Goal: Information Seeking & Learning: Understand process/instructions

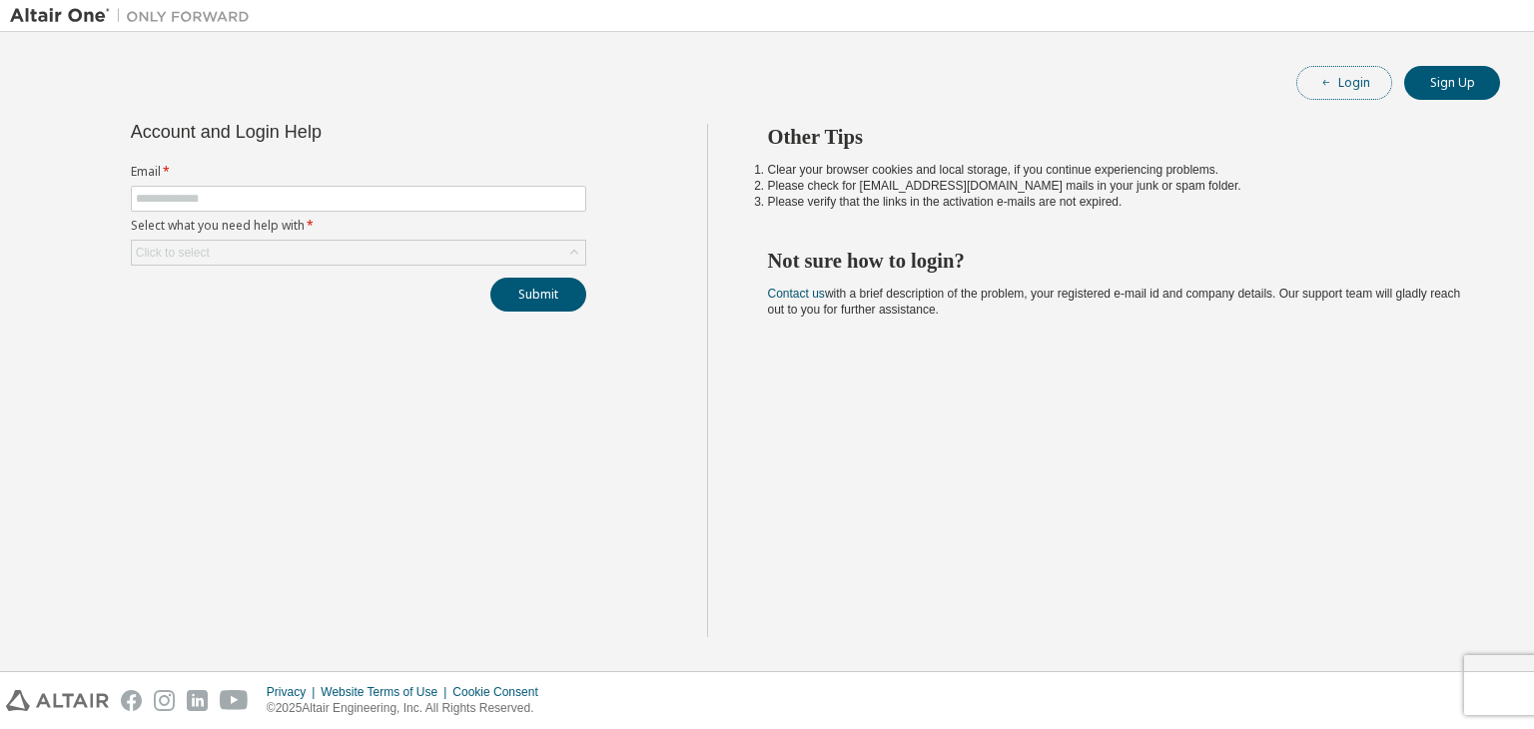
click at [1337, 93] on button "Login" at bounding box center [1344, 83] width 96 height 34
